Goal: Task Accomplishment & Management: Manage account settings

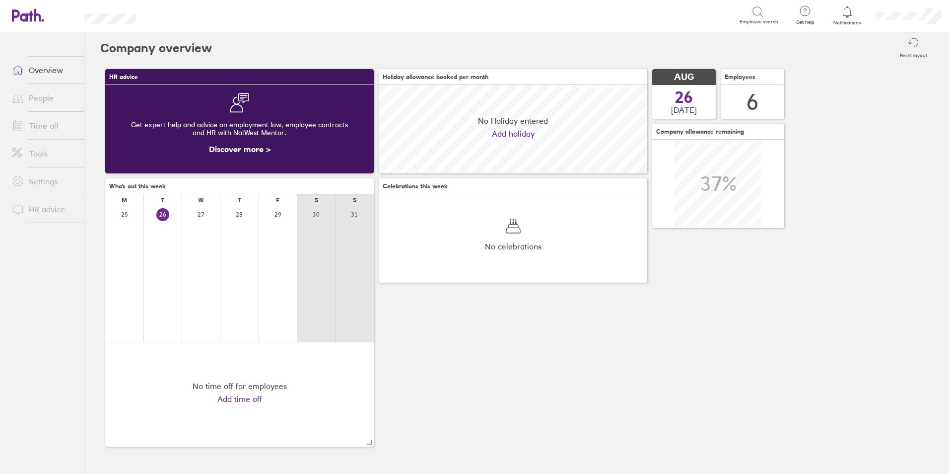
scroll to position [88, 269]
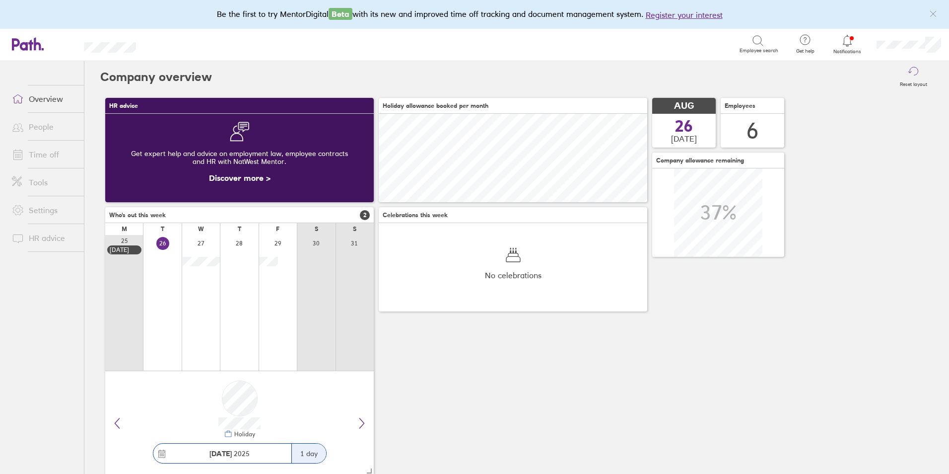
click at [42, 155] on link "Time off" at bounding box center [44, 154] width 80 height 20
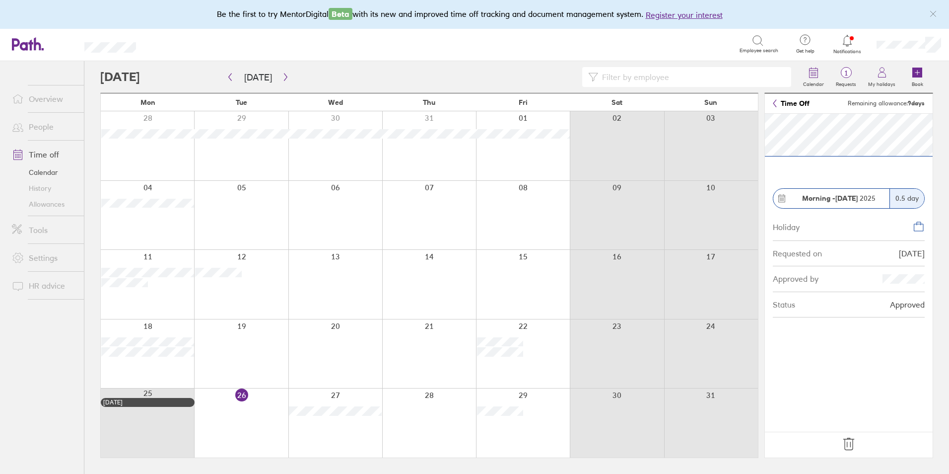
drag, startPoint x: 849, startPoint y: 444, endPoint x: 720, endPoint y: 426, distance: 130.3
click at [849, 444] on icon at bounding box center [849, 444] width 16 height 16
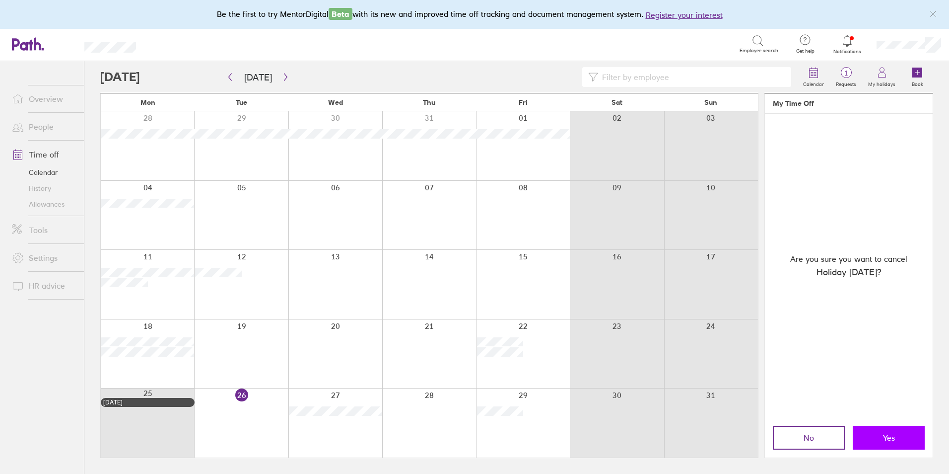
click at [876, 435] on button "Yes" at bounding box center [889, 437] width 72 height 24
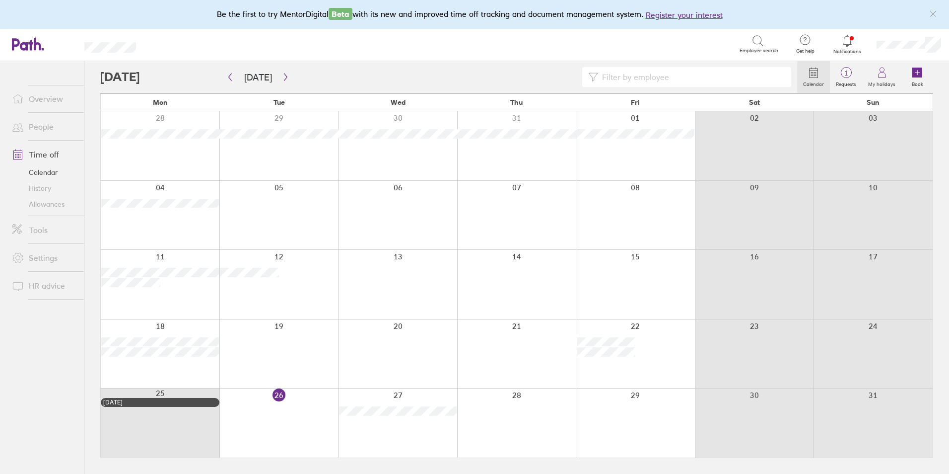
click at [494, 415] on div at bounding box center [516, 422] width 119 height 69
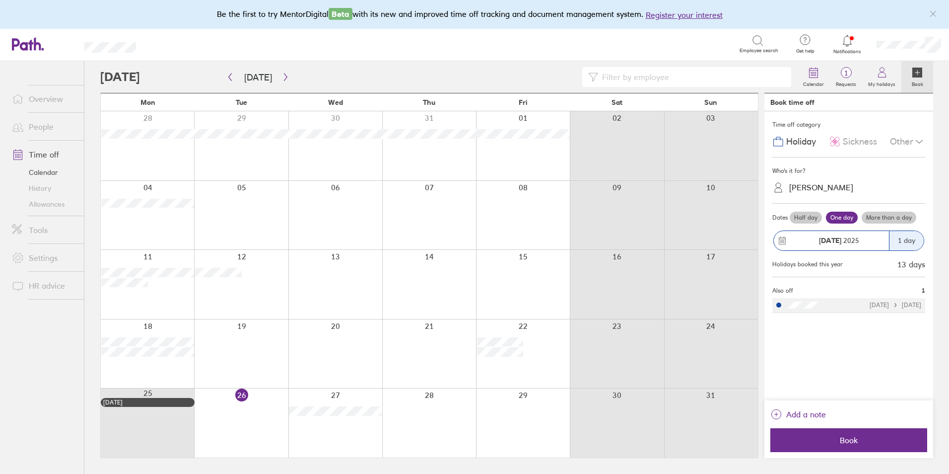
click at [811, 213] on label "Half day" at bounding box center [806, 217] width 32 height 12
click at [0, 0] on input "Half day" at bounding box center [0, 0] width 0 height 0
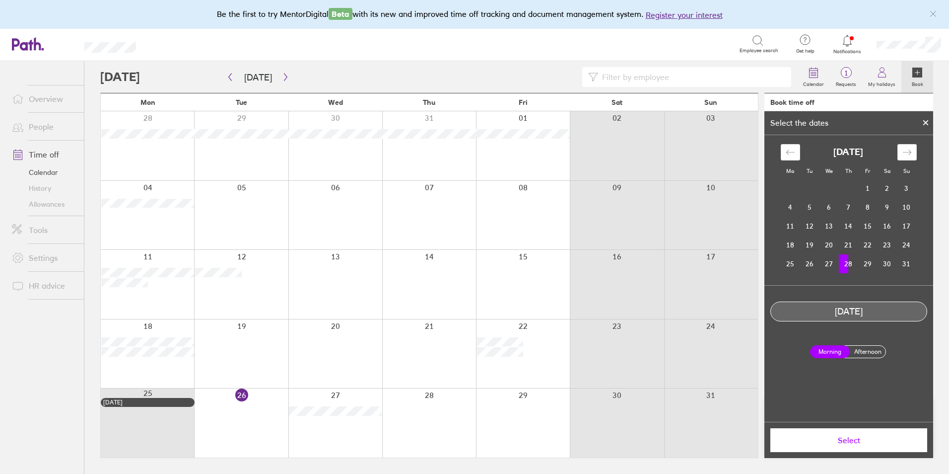
click at [823, 437] on span "Select" at bounding box center [848, 439] width 143 height 9
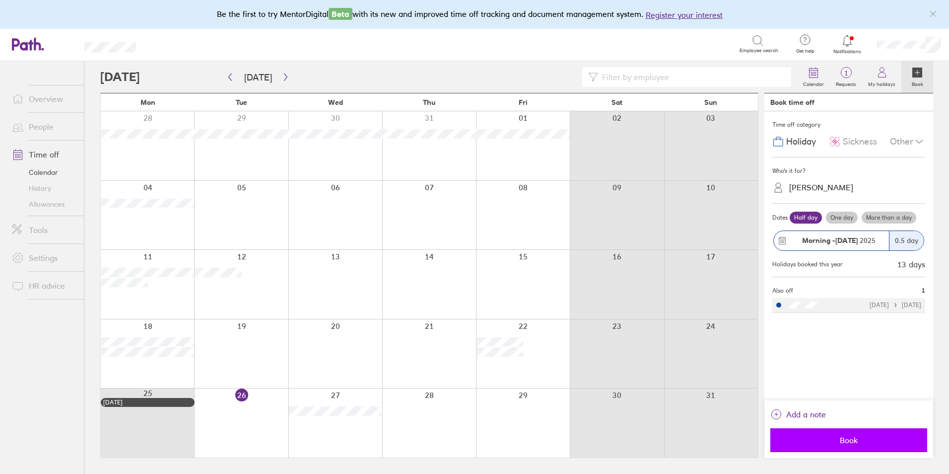
click at [835, 447] on button "Book" at bounding box center [848, 440] width 157 height 24
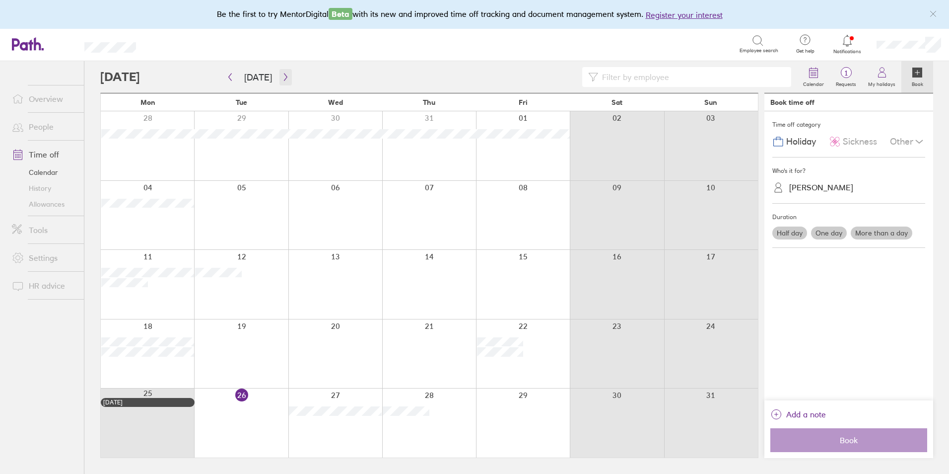
click at [283, 73] on icon "button" at bounding box center [285, 77] width 7 height 8
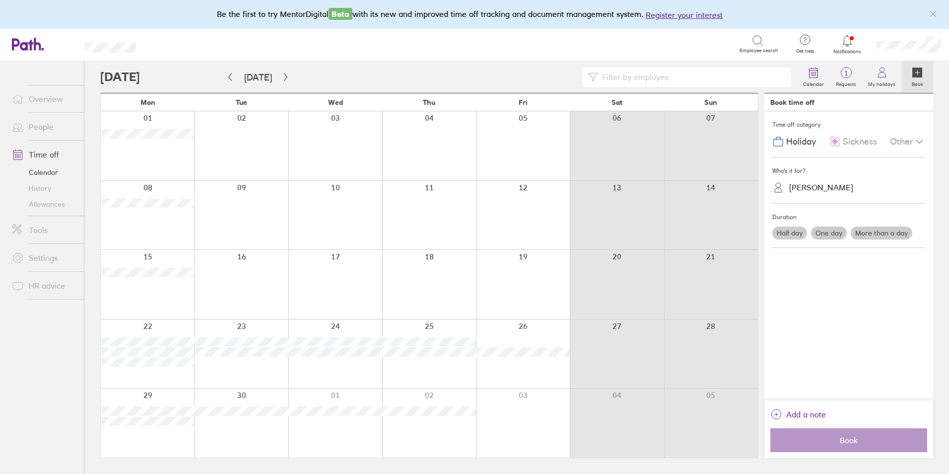
click at [161, 160] on div at bounding box center [147, 145] width 93 height 69
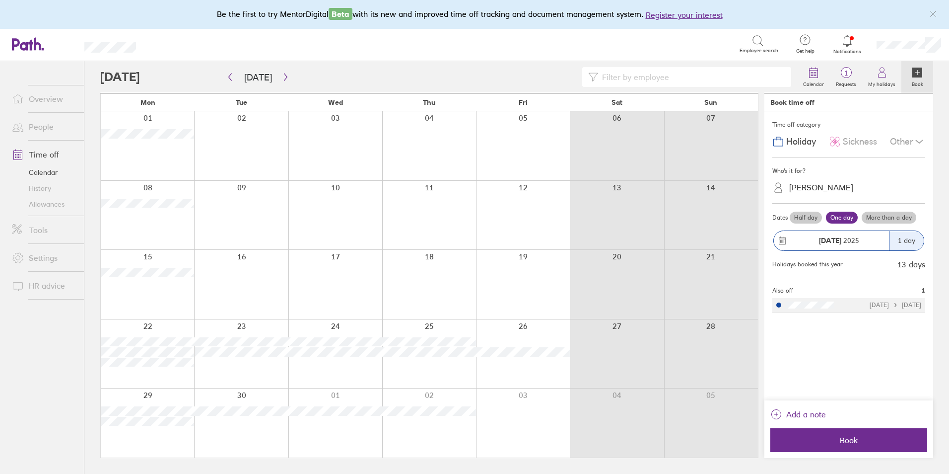
click at [843, 218] on label "One day" at bounding box center [842, 217] width 32 height 12
click at [0, 0] on input "One day" at bounding box center [0, 0] width 0 height 0
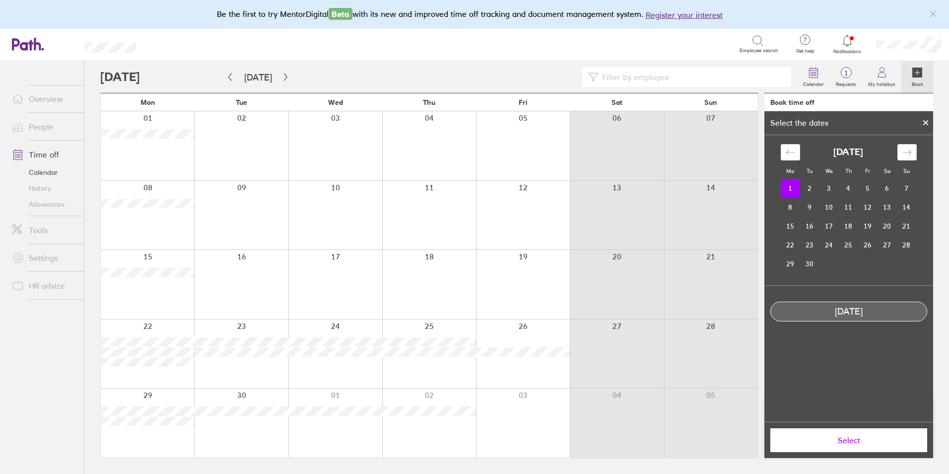
click at [832, 441] on span "Select" at bounding box center [848, 439] width 143 height 9
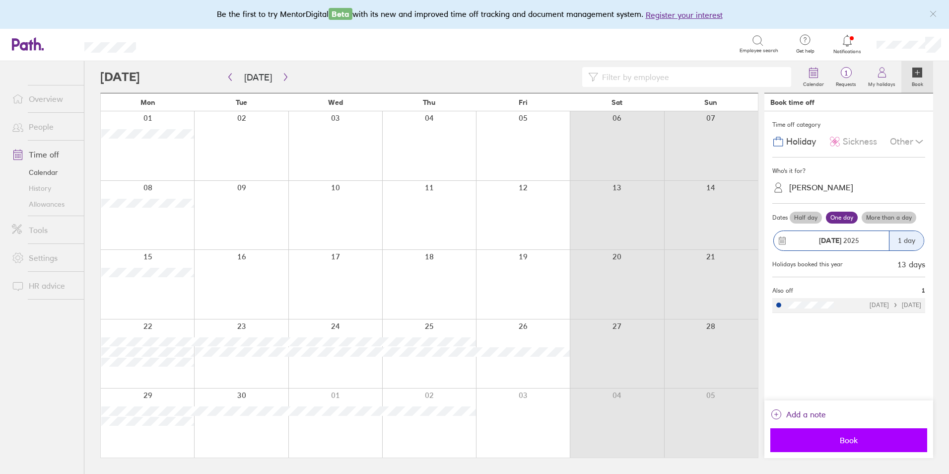
click at [817, 444] on span "Book" at bounding box center [848, 439] width 143 height 9
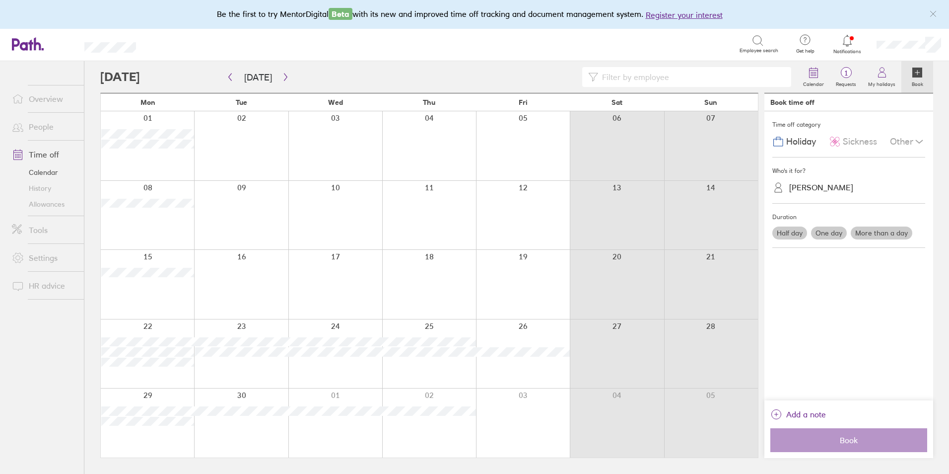
click at [37, 157] on link "Time off" at bounding box center [44, 154] width 80 height 20
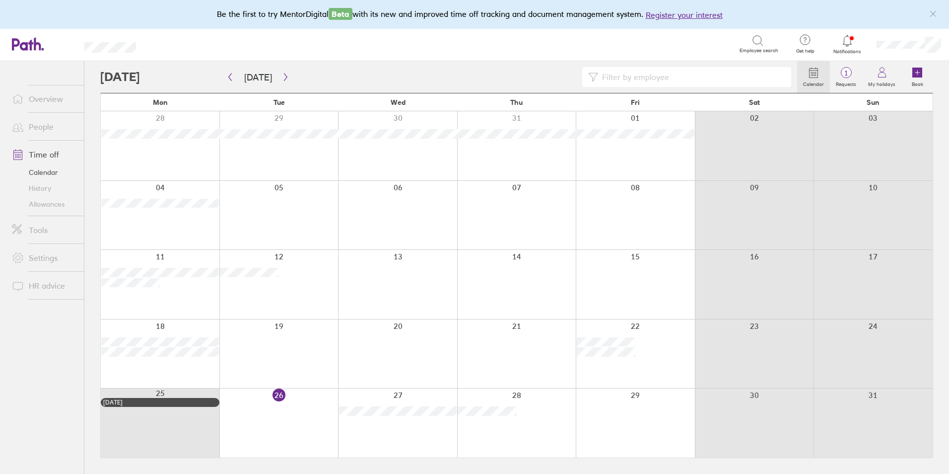
click at [49, 208] on link "Allowances" at bounding box center [44, 204] width 80 height 16
click at [285, 83] on button "button" at bounding box center [285, 77] width 12 height 16
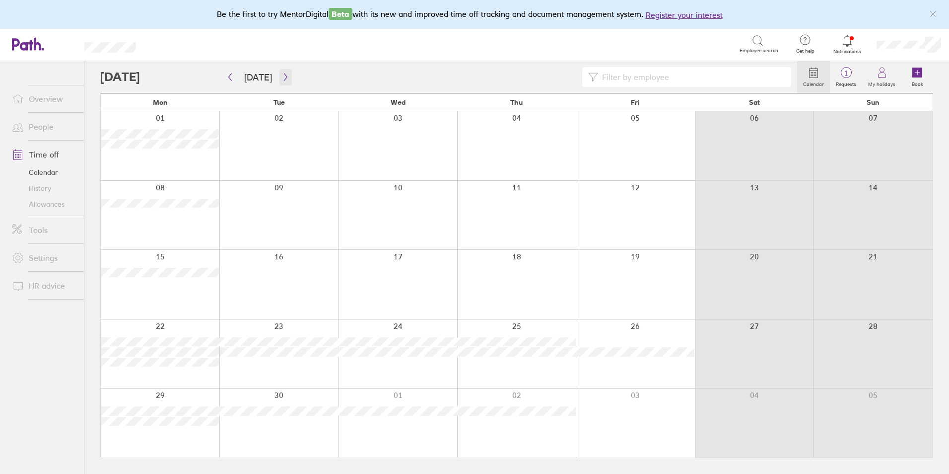
click at [282, 80] on icon "button" at bounding box center [285, 77] width 7 height 8
click at [282, 81] on icon "button" at bounding box center [285, 77] width 7 height 8
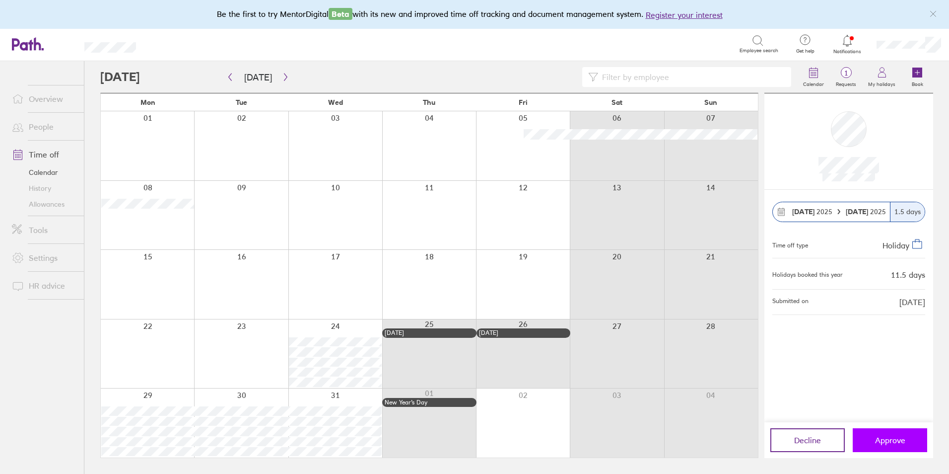
click at [883, 441] on span "Approve" at bounding box center [890, 439] width 30 height 9
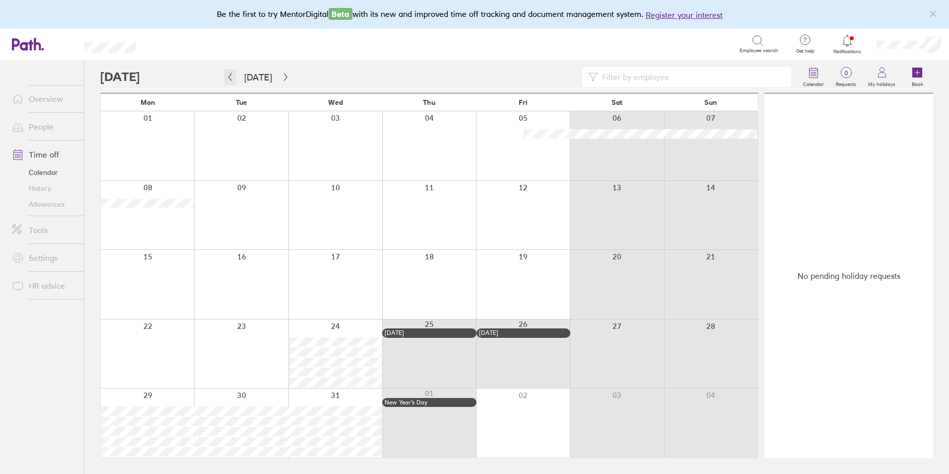
click at [230, 77] on icon "button" at bounding box center [229, 77] width 7 height 8
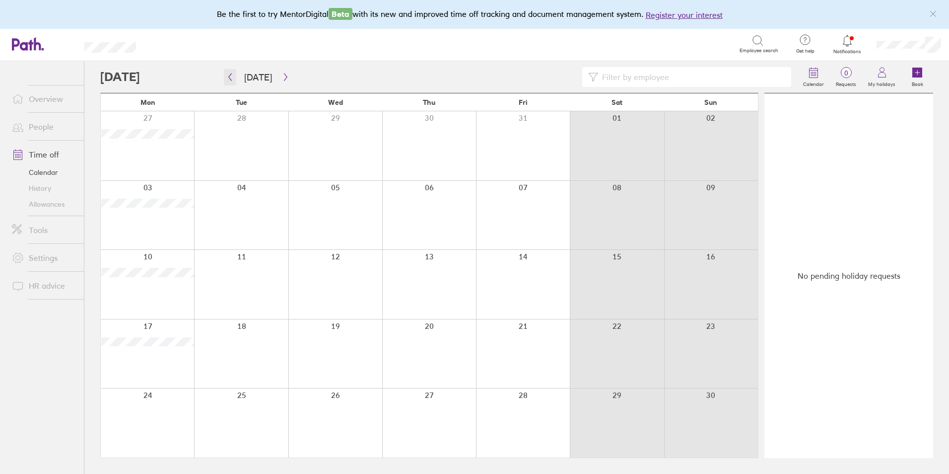
click at [230, 77] on icon "button" at bounding box center [229, 77] width 7 height 8
click at [285, 73] on icon "button" at bounding box center [285, 77] width 7 height 8
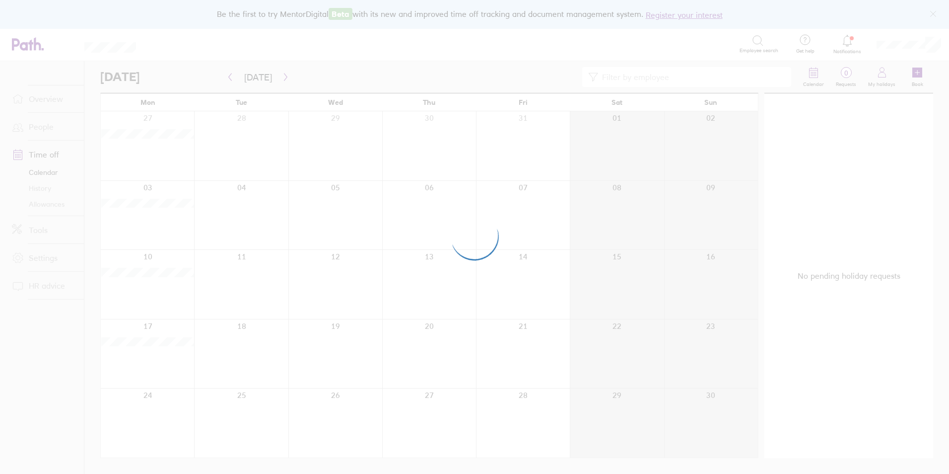
click at [283, 74] on div at bounding box center [474, 237] width 949 height 474
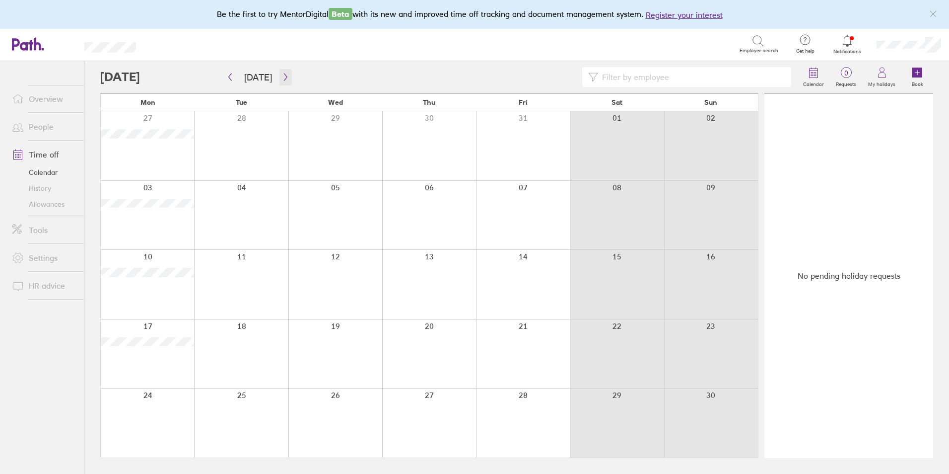
click at [284, 78] on icon "button" at bounding box center [285, 76] width 3 height 7
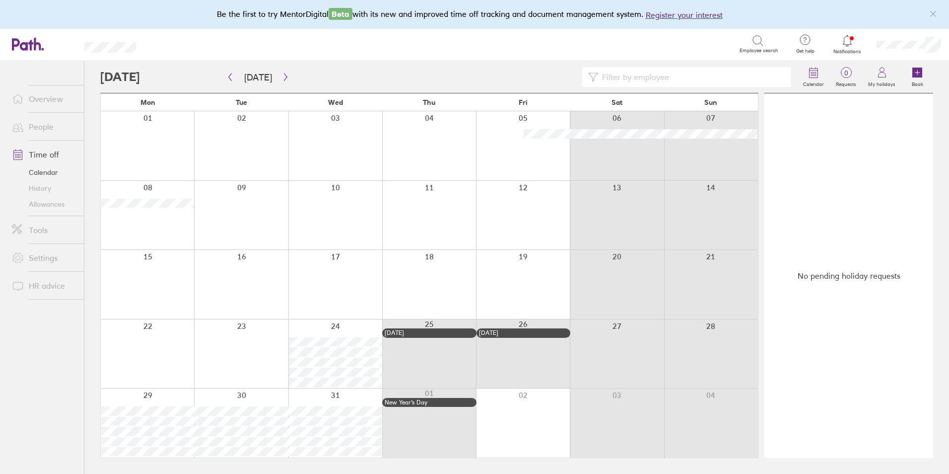
click at [150, 345] on div at bounding box center [147, 353] width 93 height 69
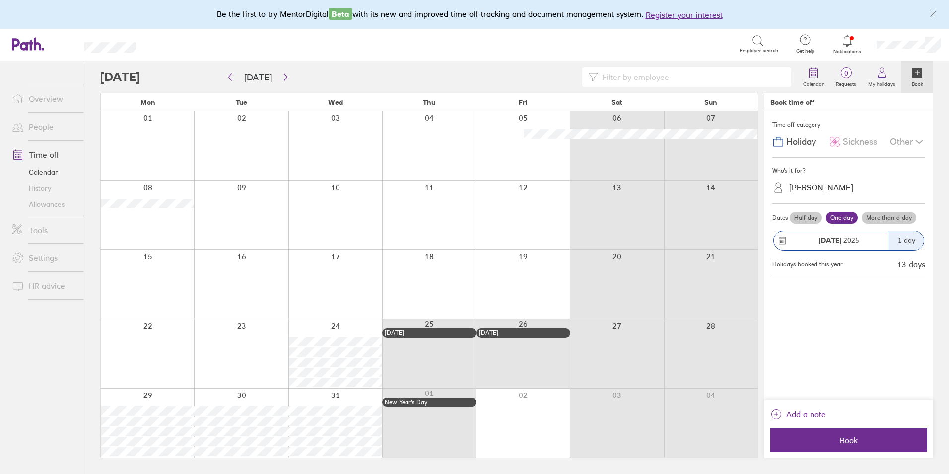
click at [870, 216] on label "More than a day" at bounding box center [889, 217] width 55 height 12
click at [0, 0] on input "More than a day" at bounding box center [0, 0] width 0 height 0
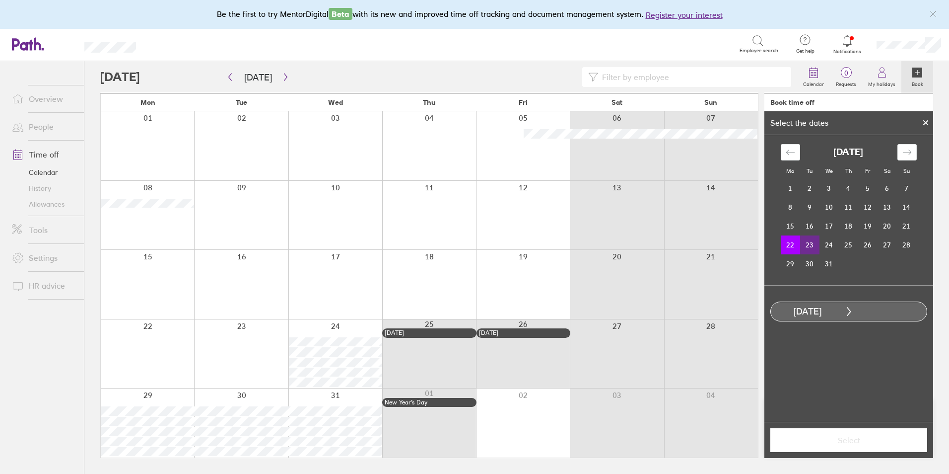
click at [810, 244] on td "23" at bounding box center [809, 244] width 19 height 19
click at [838, 444] on span "Select" at bounding box center [848, 439] width 143 height 9
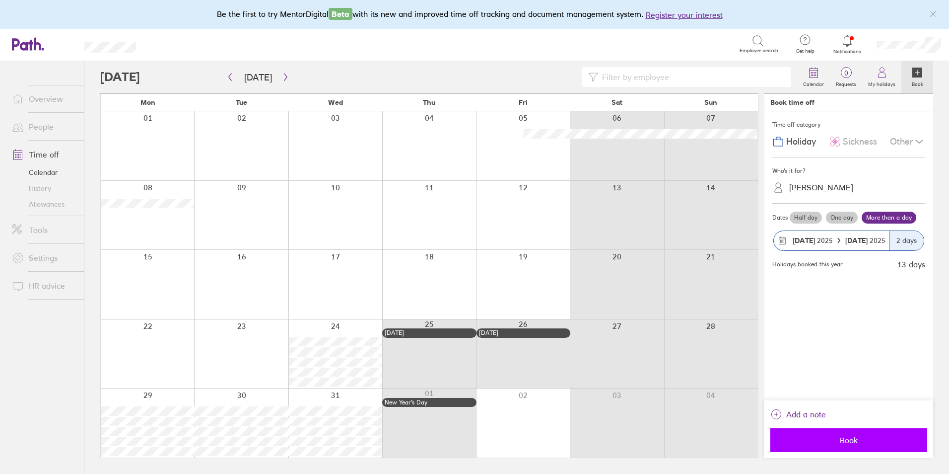
click at [868, 441] on span "Book" at bounding box center [848, 439] width 143 height 9
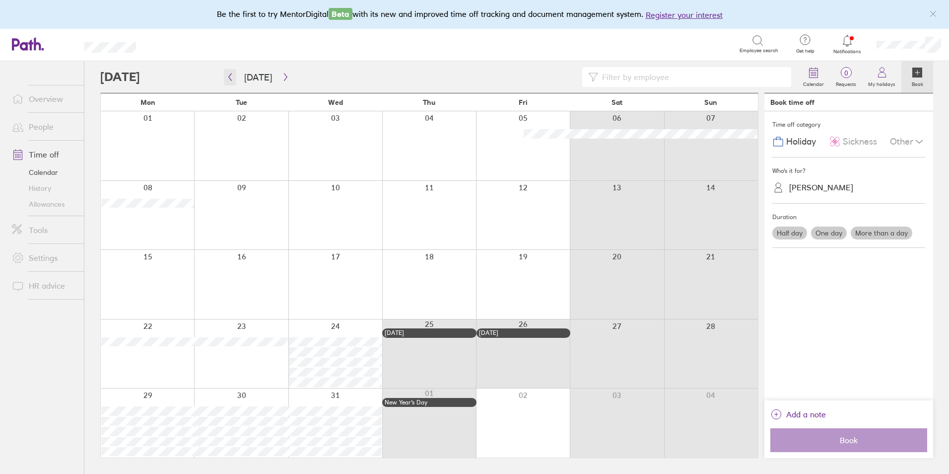
click at [230, 75] on icon "button" at bounding box center [230, 76] width 3 height 7
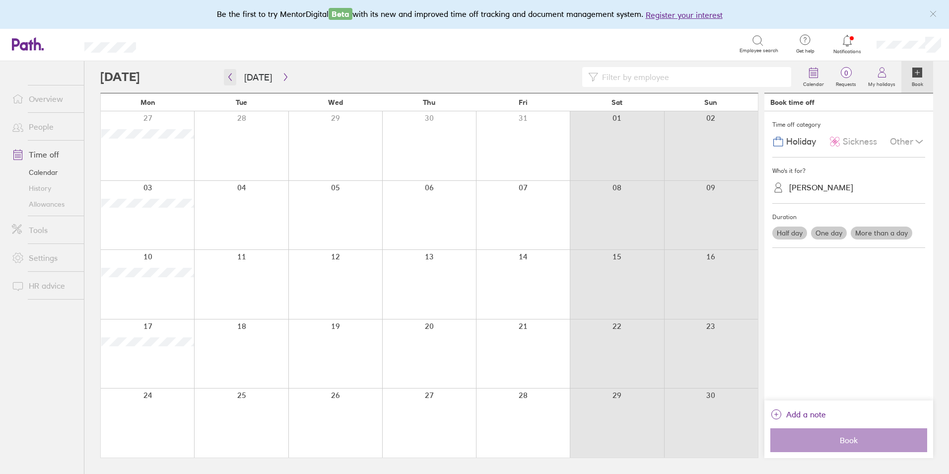
click at [230, 75] on icon "button" at bounding box center [230, 76] width 3 height 7
click at [163, 426] on div at bounding box center [147, 422] width 93 height 69
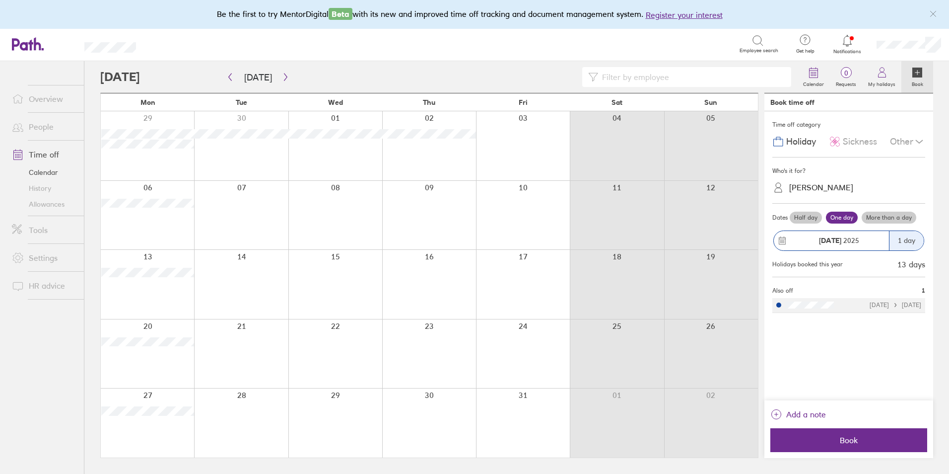
click at [878, 215] on label "More than a day" at bounding box center [889, 217] width 55 height 12
click at [0, 0] on input "More than a day" at bounding box center [0, 0] width 0 height 0
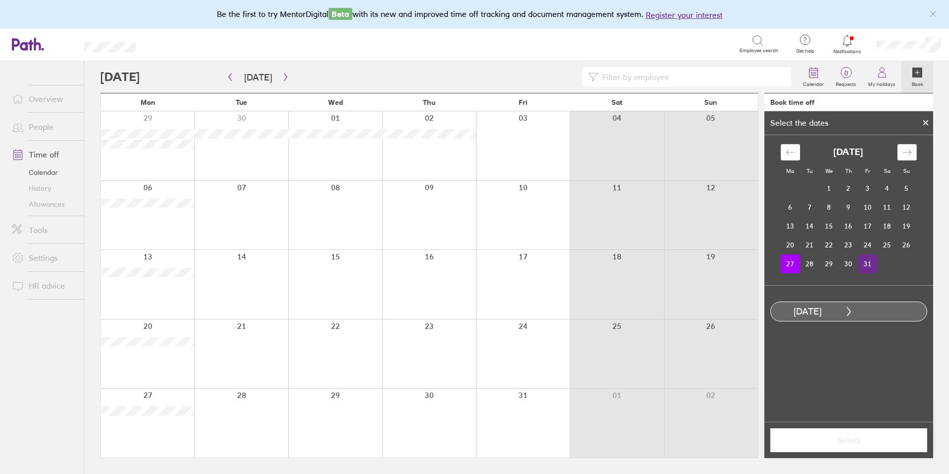
click at [870, 264] on td "31" at bounding box center [867, 263] width 19 height 19
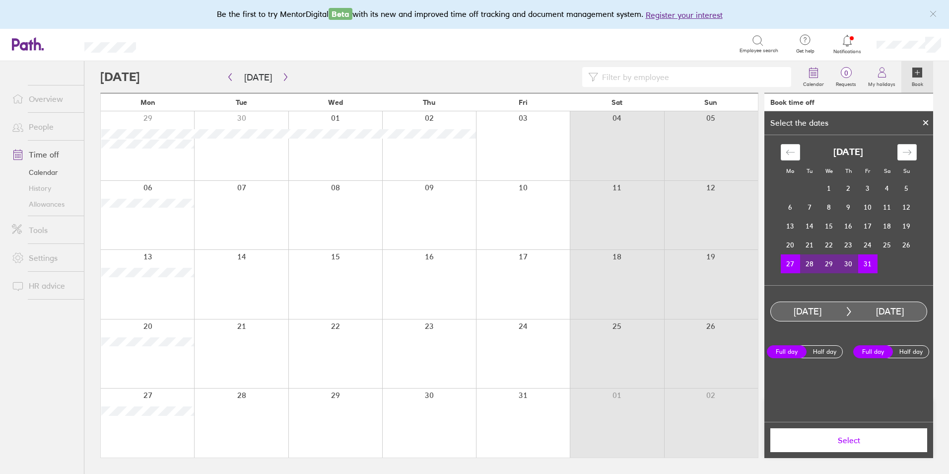
click at [848, 268] on td "30" at bounding box center [848, 263] width 19 height 19
click at [789, 264] on td "27" at bounding box center [790, 263] width 19 height 19
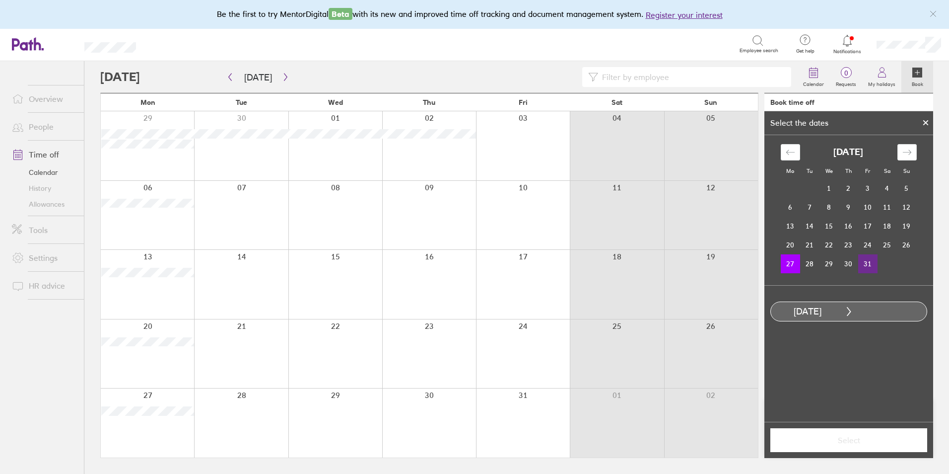
click at [866, 264] on td "31" at bounding box center [867, 263] width 19 height 19
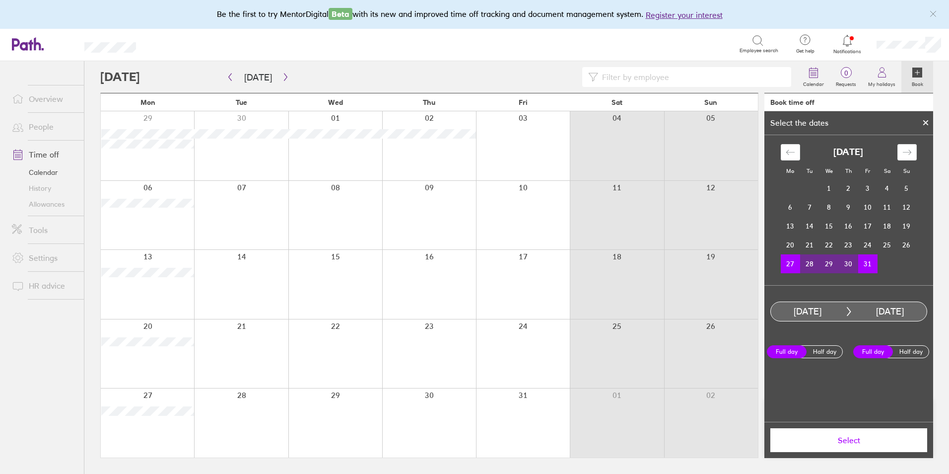
click at [837, 444] on span "Select" at bounding box center [848, 439] width 143 height 9
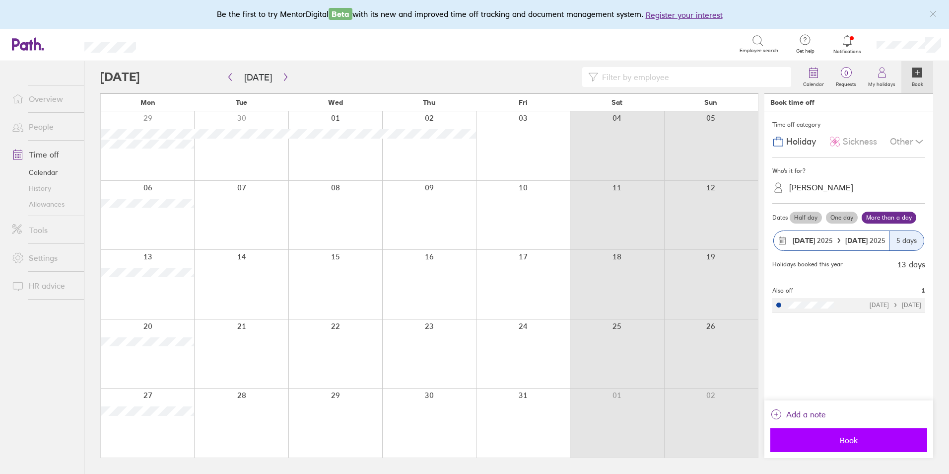
click at [824, 442] on span "Book" at bounding box center [848, 439] width 143 height 9
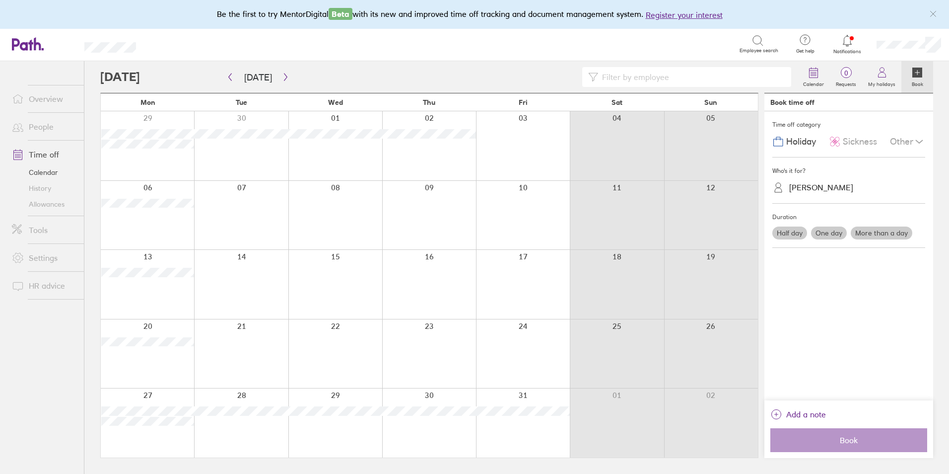
click at [41, 205] on link "Allowances" at bounding box center [44, 204] width 80 height 16
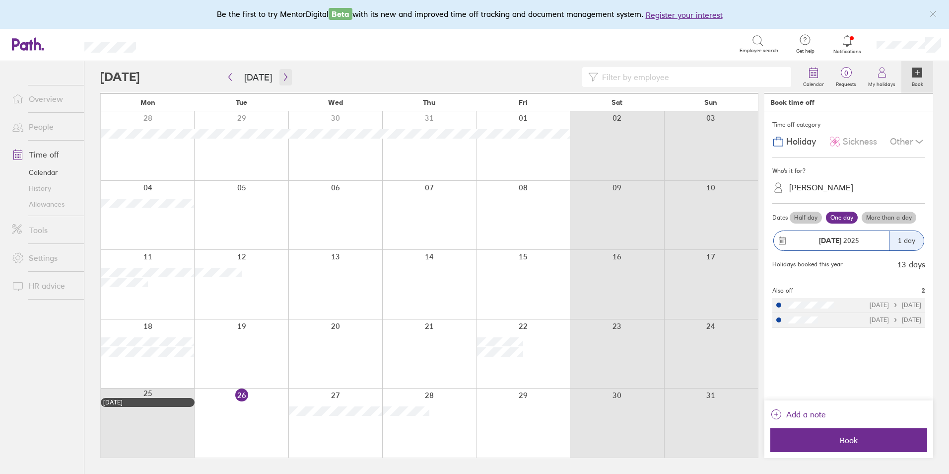
click at [282, 74] on icon "button" at bounding box center [285, 77] width 7 height 8
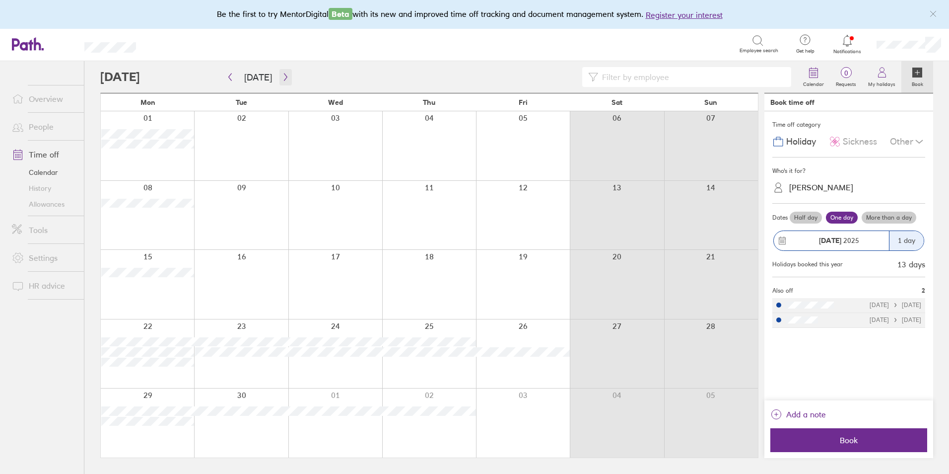
click at [284, 74] on icon "button" at bounding box center [285, 77] width 7 height 8
